Goal: Transaction & Acquisition: Purchase product/service

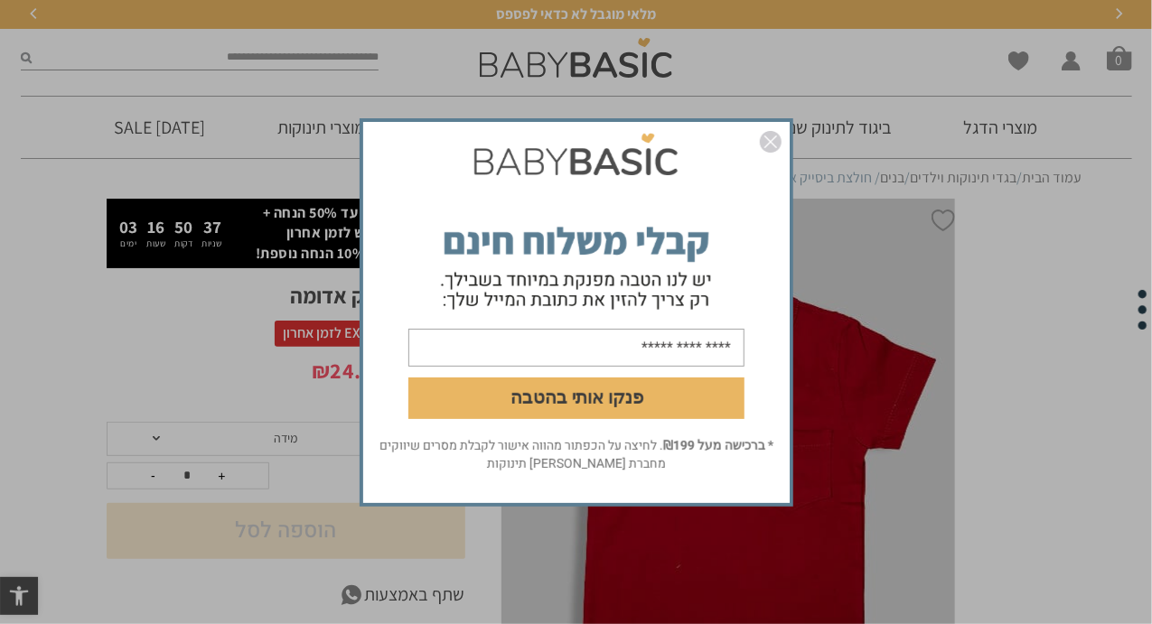
click at [775, 156] on link "סגור" at bounding box center [771, 144] width 22 height 27
click at [773, 146] on img "סגור" at bounding box center [771, 142] width 22 height 22
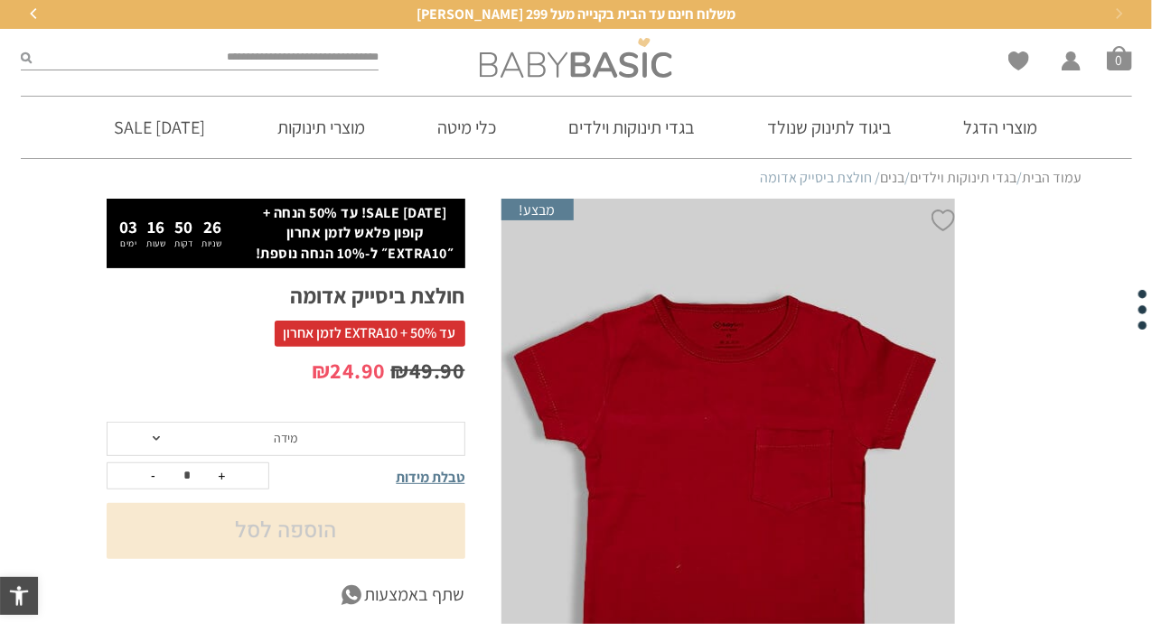
click at [575, 59] on img at bounding box center [576, 58] width 192 height 40
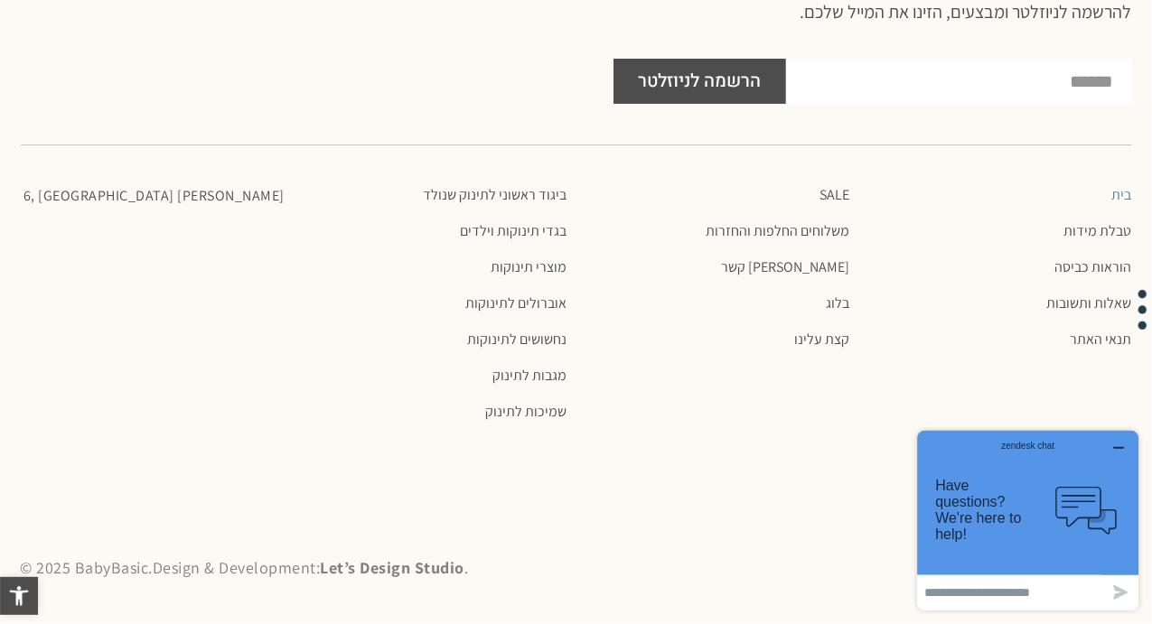
scroll to position [3319, 0]
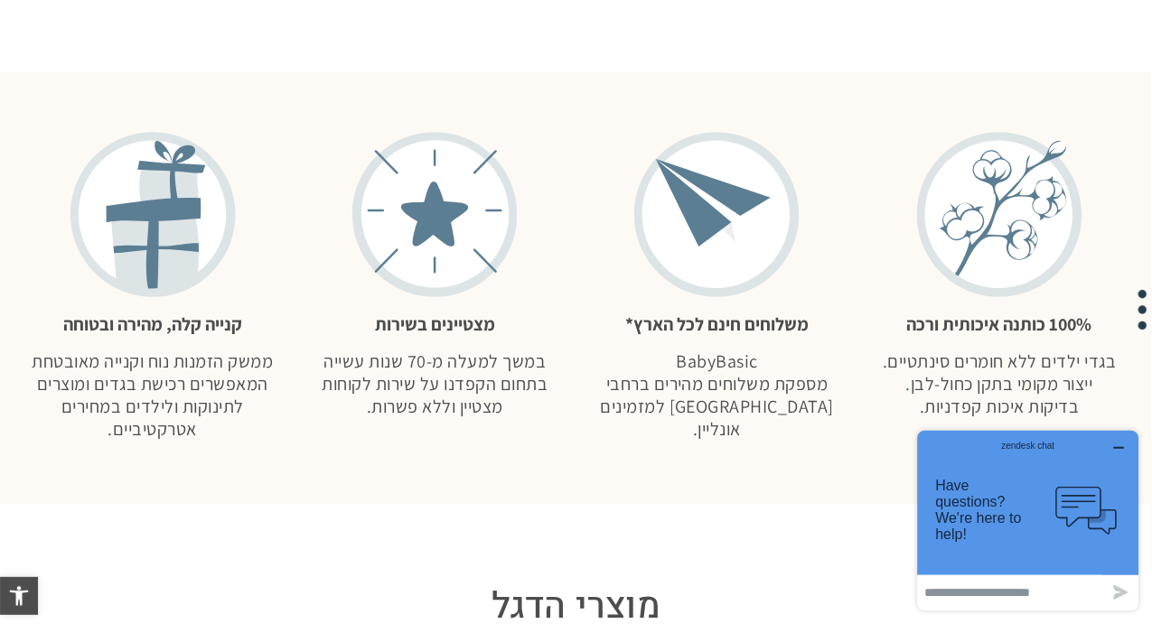
scroll to position [2049, 0]
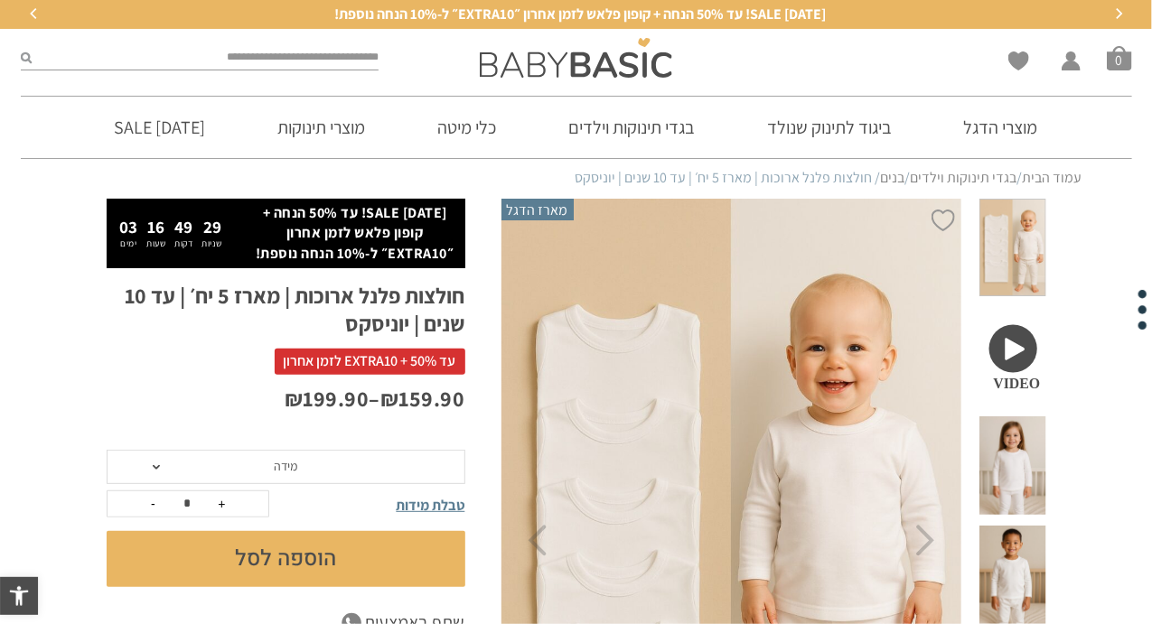
click at [1030, 433] on span at bounding box center [1013, 466] width 66 height 99
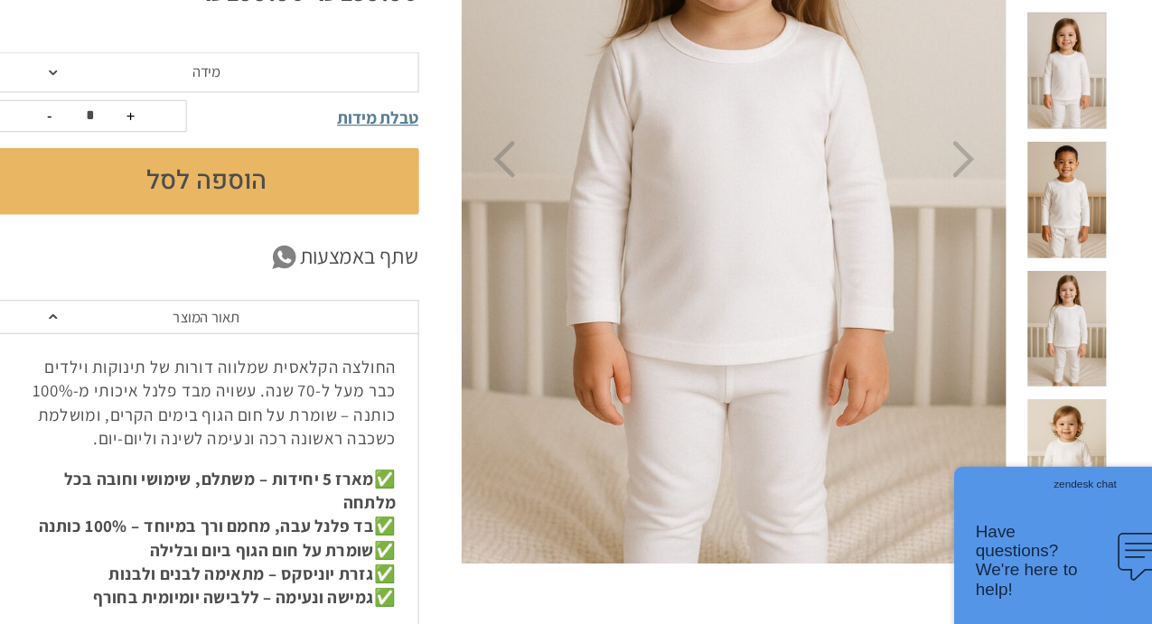
scroll to position [370, 0]
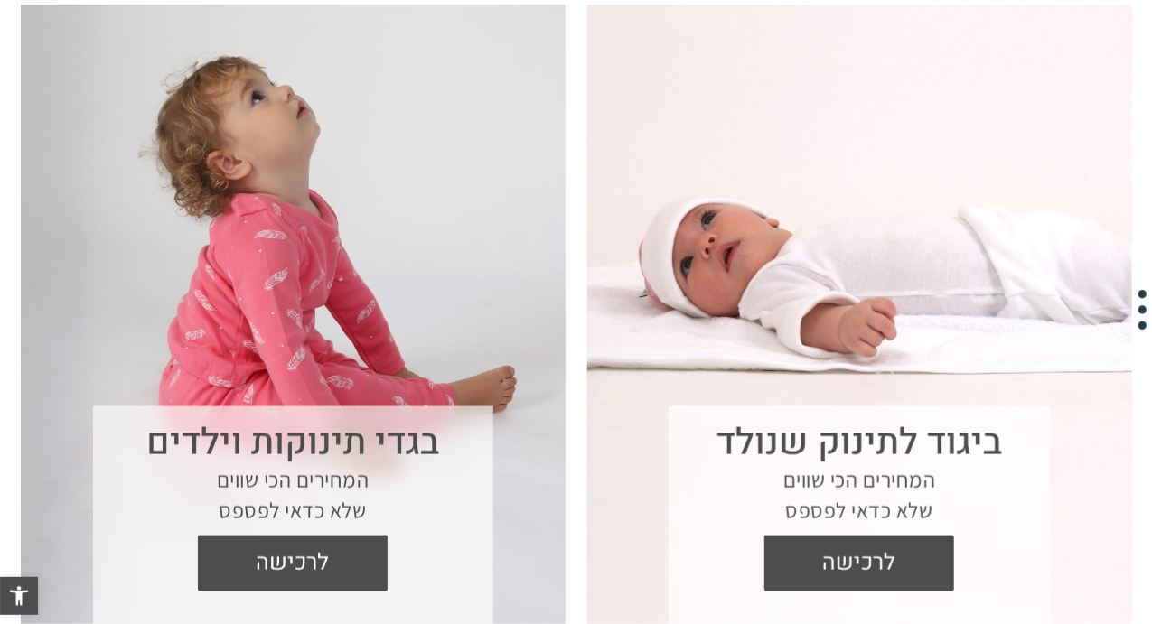
scroll to position [733, 0]
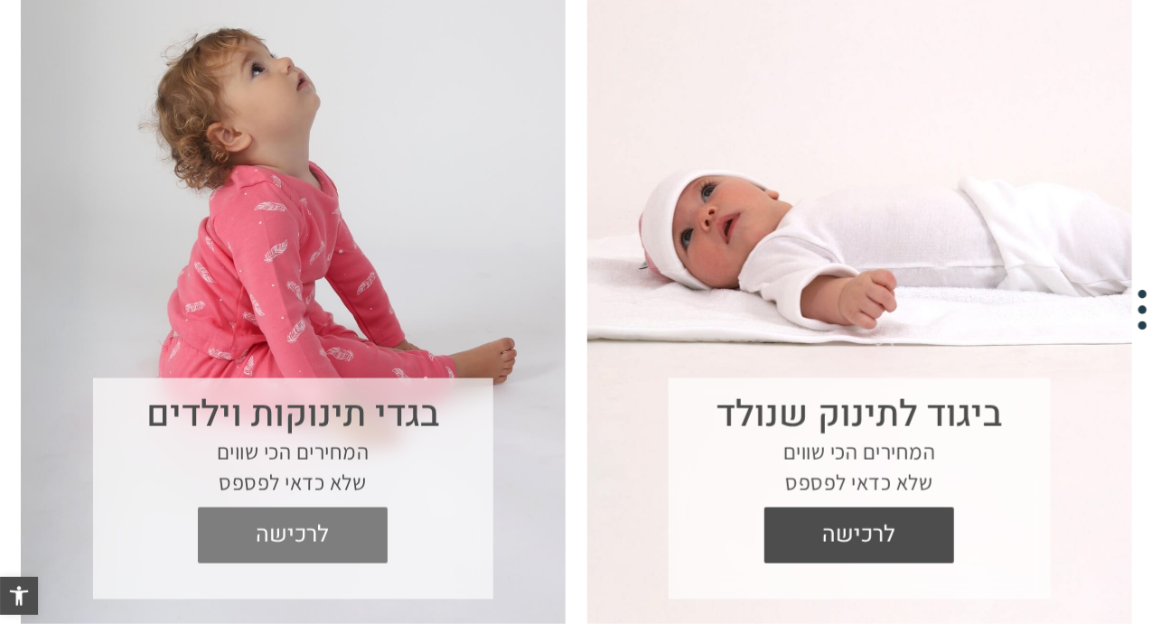
click at [320, 538] on span "לרכישה" at bounding box center [292, 536] width 163 height 56
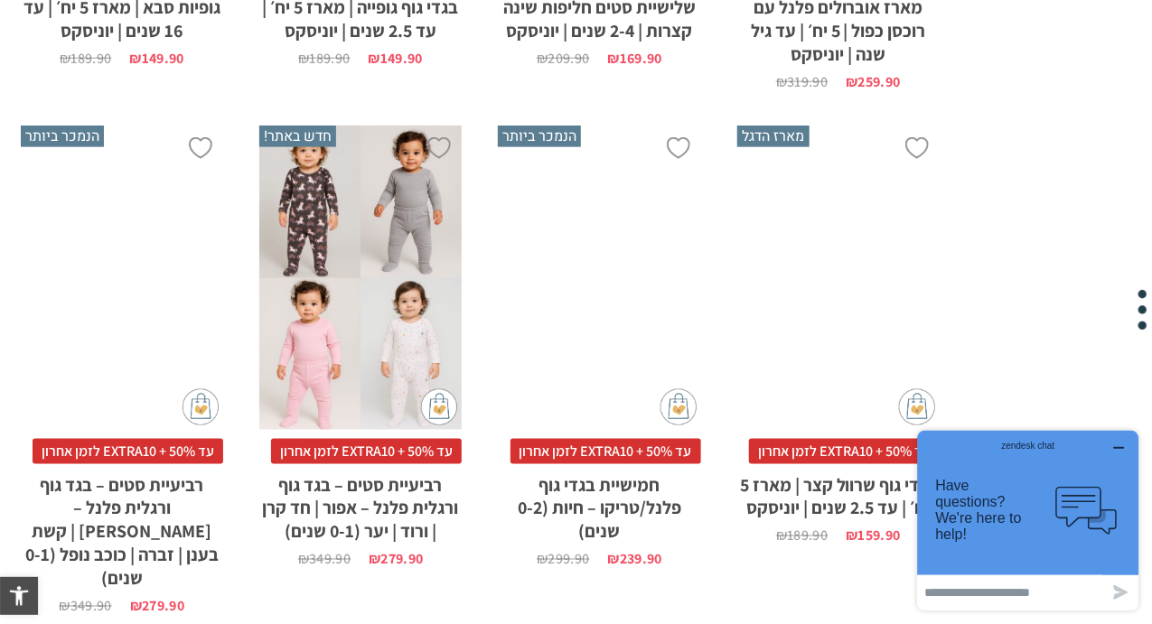
scroll to position [1169, 0]
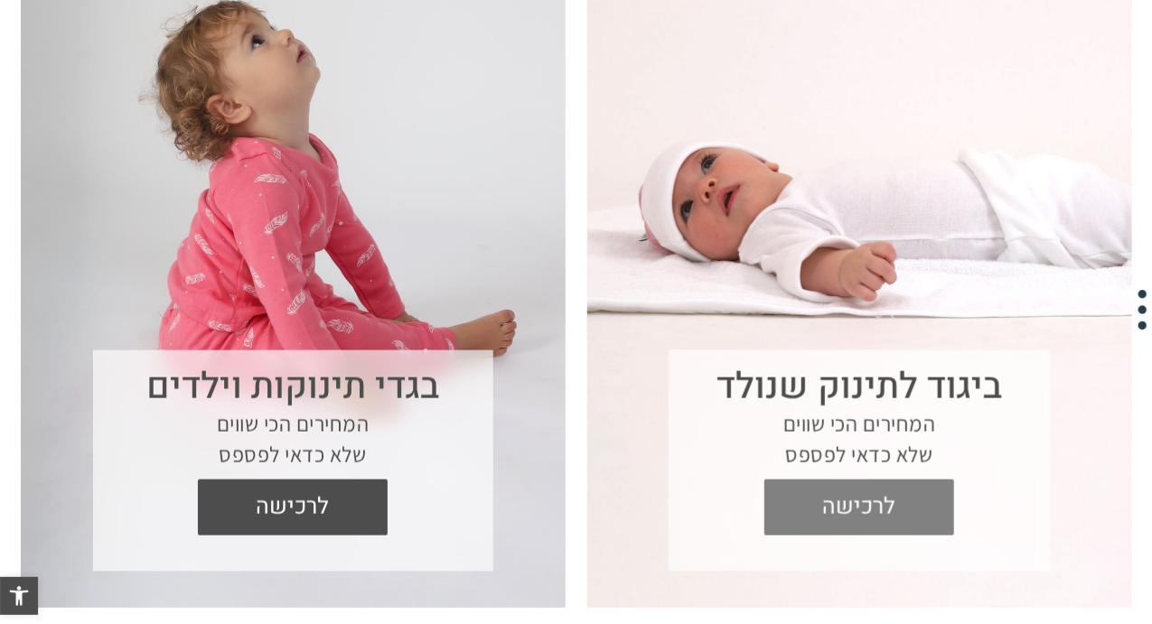
click at [860, 505] on span "לרכישה" at bounding box center [859, 508] width 163 height 56
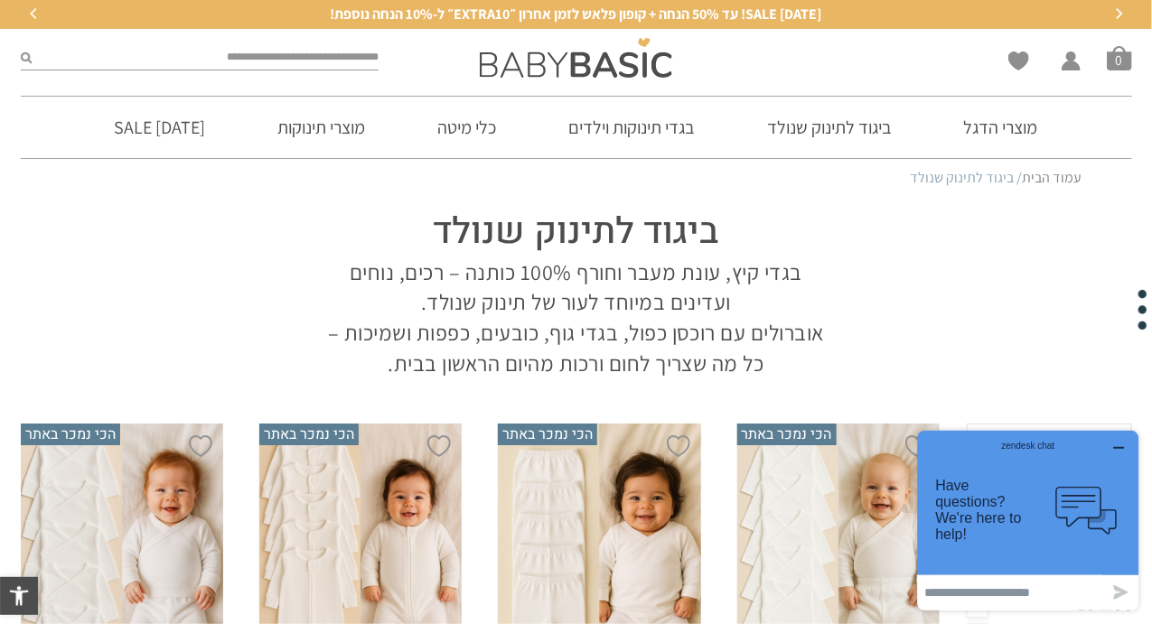
click at [1121, 446] on icon "button" at bounding box center [1119, 447] width 14 height 14
